Goal: Find specific page/section: Find specific page/section

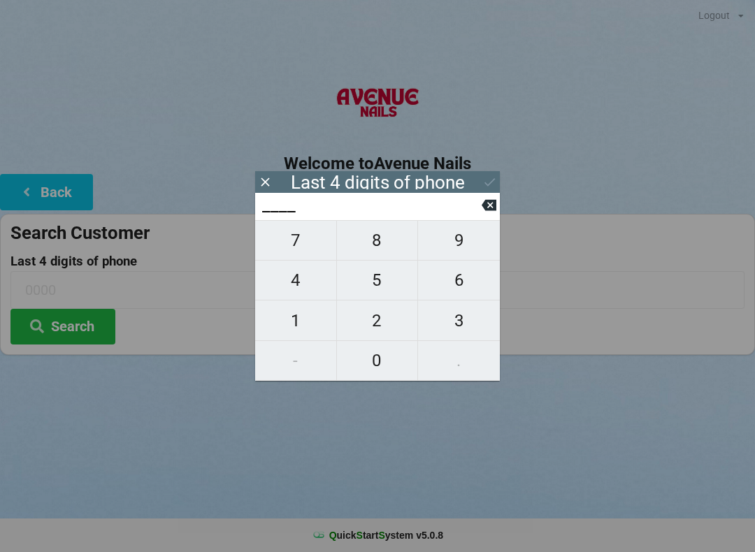
click at [377, 324] on span "2" at bounding box center [377, 320] width 81 height 29
type input "2___"
click at [301, 288] on span "4" at bounding box center [295, 280] width 81 height 29
type input "24__"
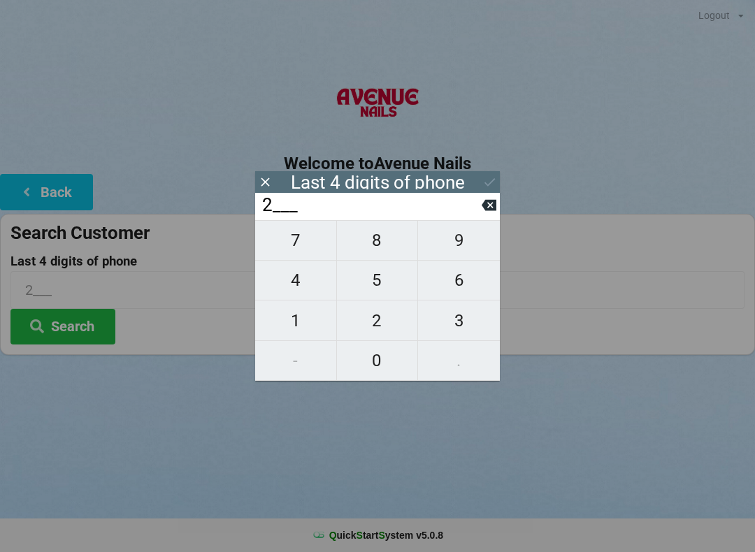
type input "24__"
click at [301, 323] on span "1" at bounding box center [295, 320] width 81 height 29
type input "241_"
click at [303, 276] on span "4" at bounding box center [295, 280] width 81 height 29
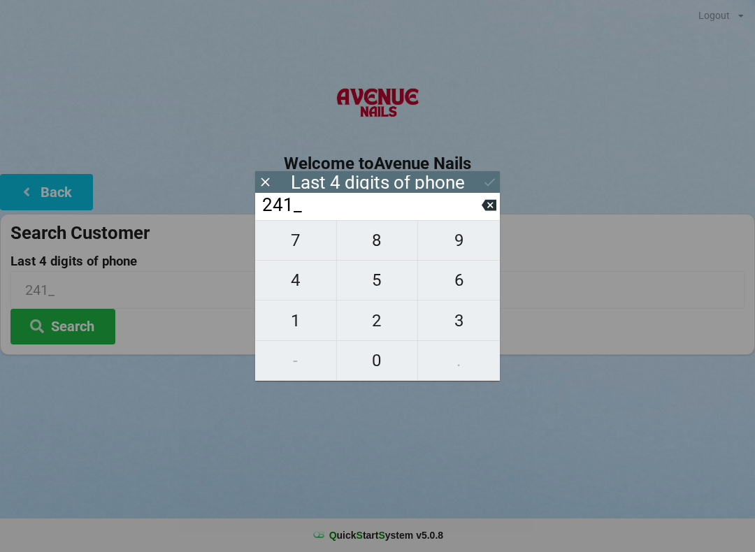
type input "2414"
click at [486, 176] on icon at bounding box center [489, 182] width 15 height 15
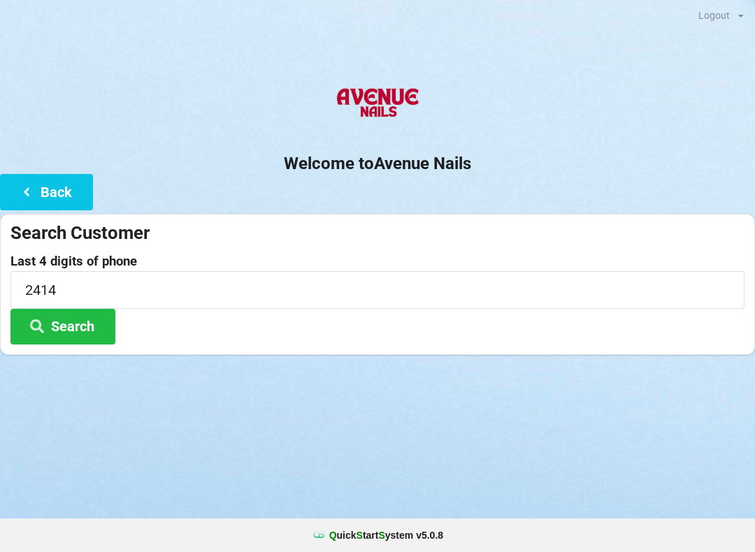
click at [81, 326] on button "Search" at bounding box center [62, 327] width 105 height 36
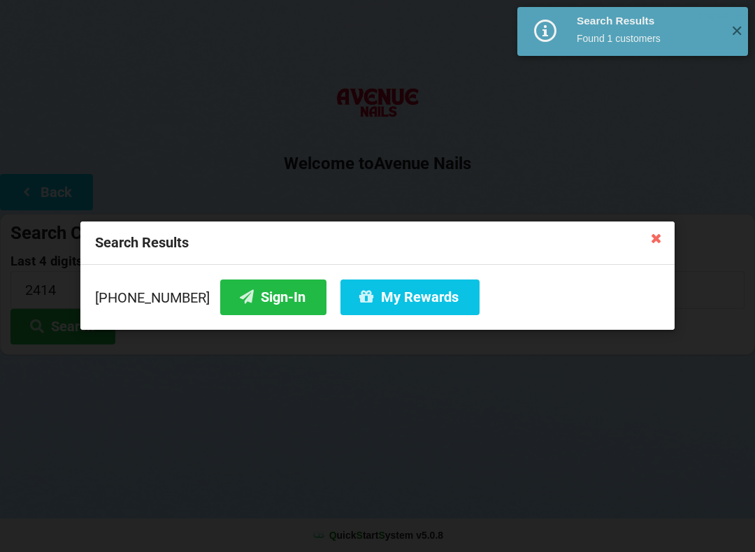
click at [263, 299] on button "Sign-In" at bounding box center [273, 298] width 106 height 36
